Goal: Check status: Check status

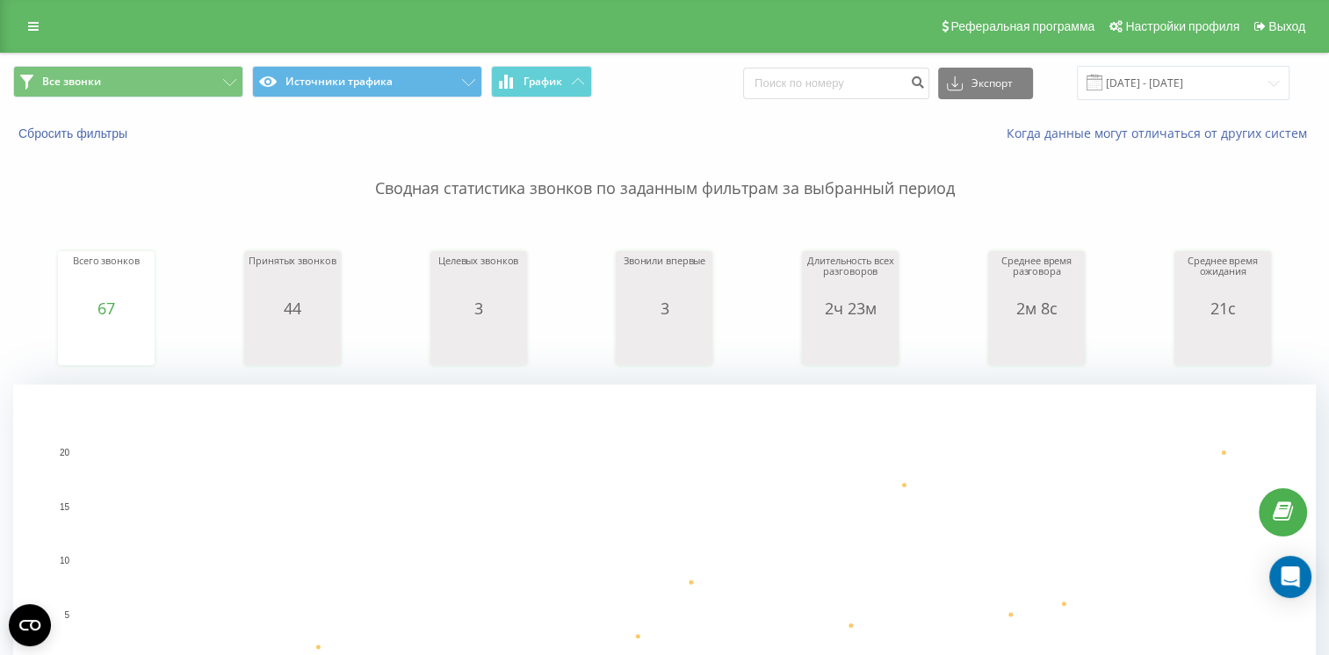
click at [1102, 79] on span at bounding box center [1095, 83] width 16 height 16
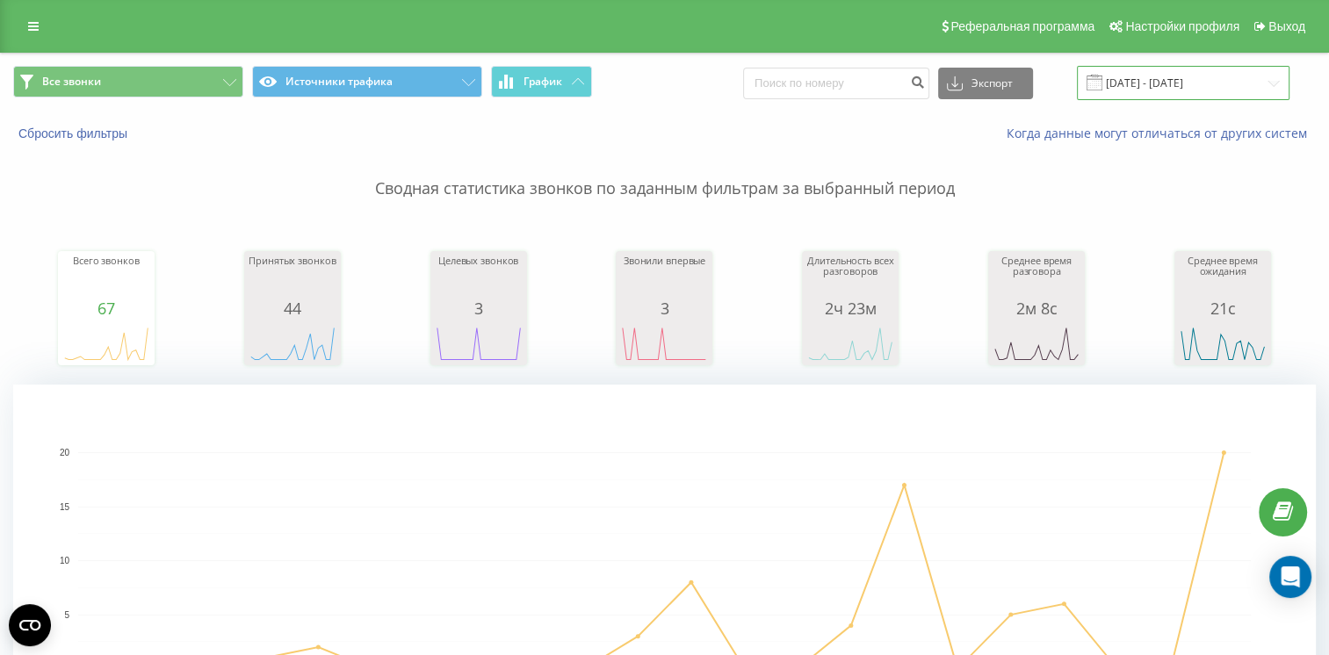
click at [1128, 81] on input "[DATE] - [DATE]" at bounding box center [1183, 83] width 213 height 34
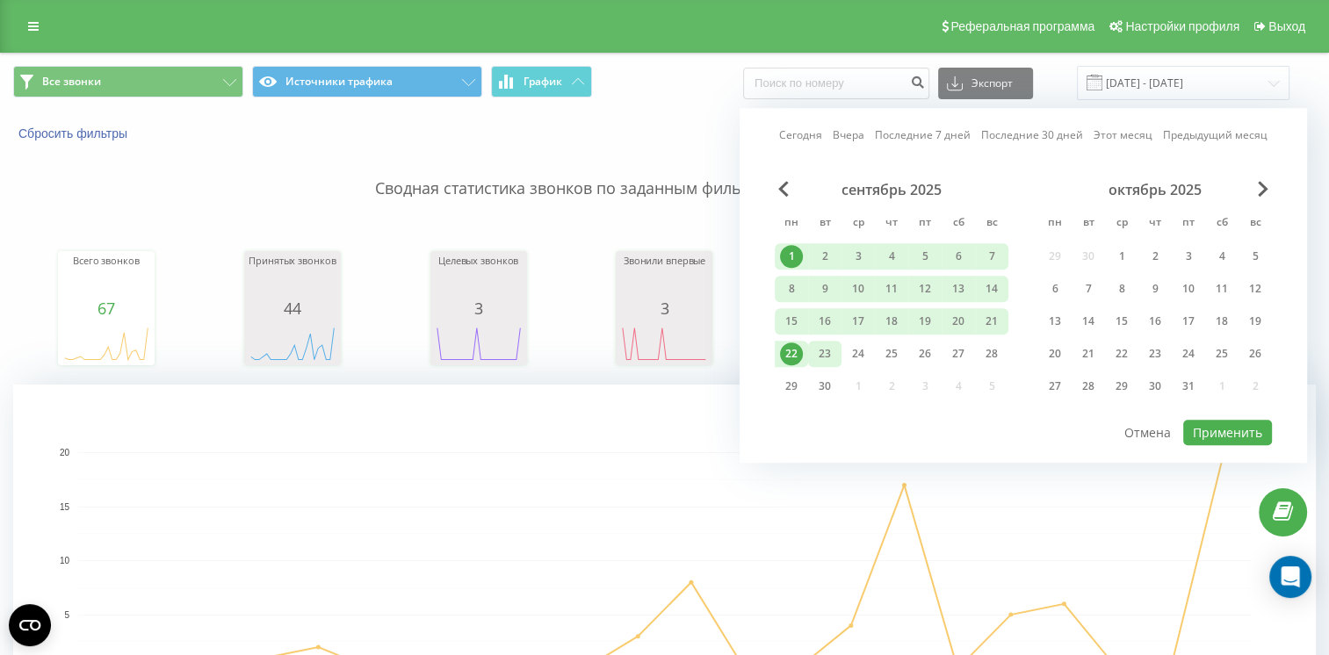
click at [828, 358] on div "23" at bounding box center [824, 354] width 23 height 23
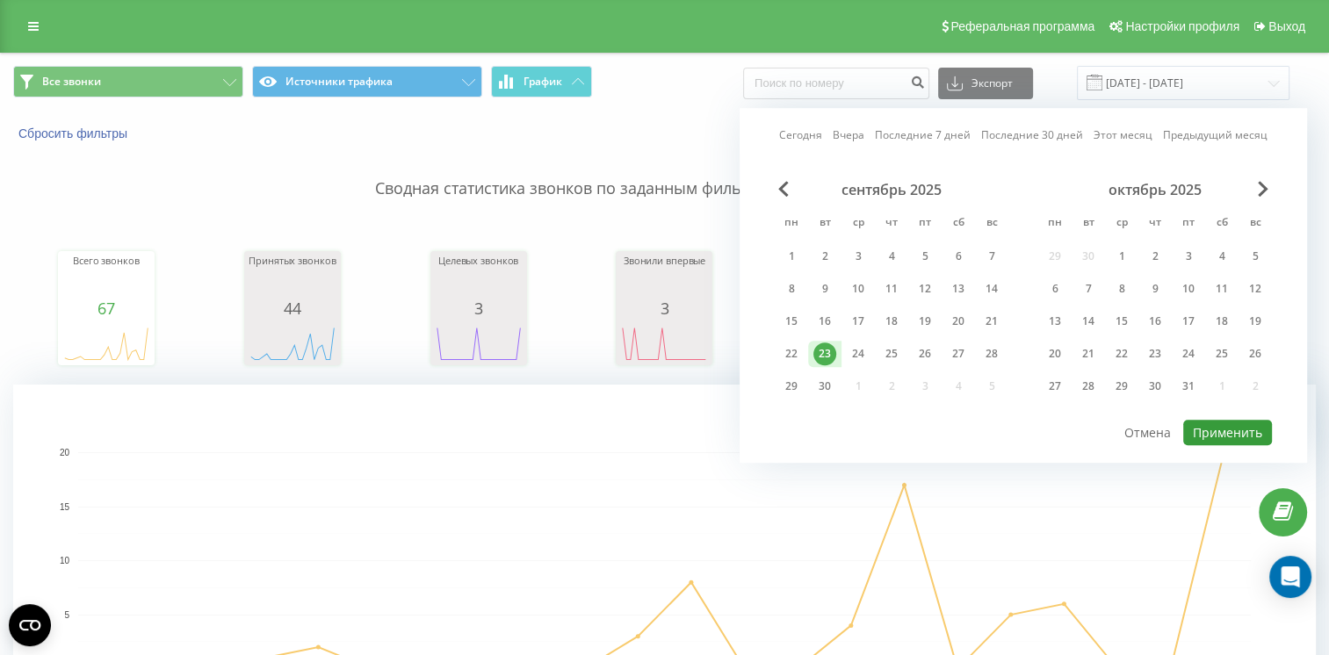
click at [1198, 432] on button "Применить" at bounding box center [1227, 432] width 89 height 25
type input "[DATE] - [DATE]"
